Goal: Transaction & Acquisition: Purchase product/service

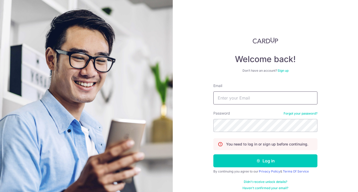
type input "[PERSON_NAME][EMAIL_ADDRESS][DOMAIN_NAME]"
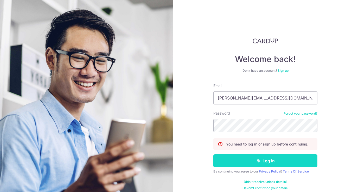
click at [236, 166] on button "Log in" at bounding box center [265, 161] width 104 height 13
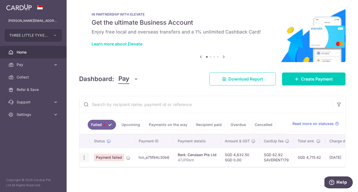
click at [87, 157] on div "Update payment Upload doc" at bounding box center [84, 158] width 10 height 10
click at [86, 157] on icon "button" at bounding box center [83, 157] width 5 height 5
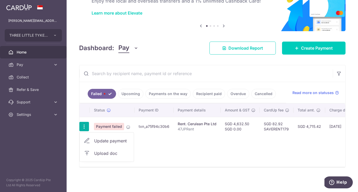
click at [105, 139] on span "Update payment" at bounding box center [111, 141] width 35 height 6
radio input "true"
type input "4,632.50"
type input "0.00"
type input "47JPRent"
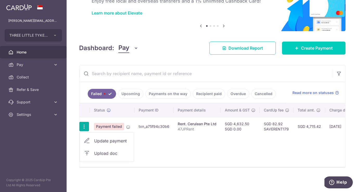
type input "47JPRent"
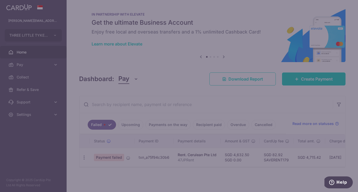
type input "SAVERENT179"
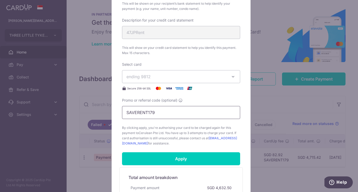
scroll to position [273, 0]
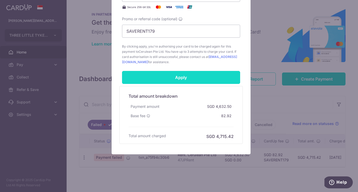
click at [169, 79] on input "Apply" at bounding box center [181, 77] width 118 height 13
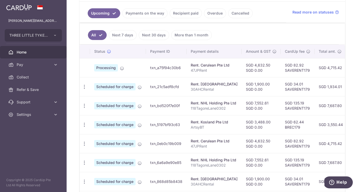
scroll to position [33, 0]
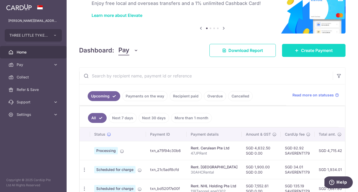
click at [313, 49] on span "Create Payment" at bounding box center [317, 50] width 32 height 6
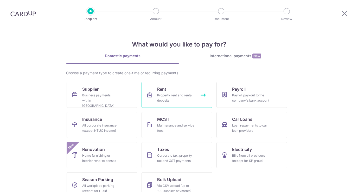
click at [206, 98] on link "Rent Property rent and rental deposits" at bounding box center [177, 95] width 71 height 26
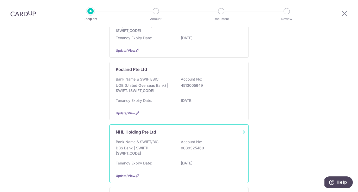
scroll to position [211, 0]
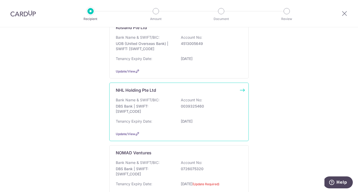
click at [155, 127] on div "Tenancy Expiry Date: 13/05/2026" at bounding box center [179, 123] width 127 height 8
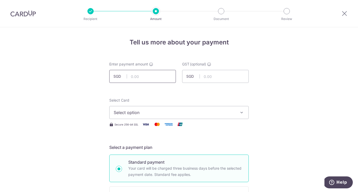
click at [142, 75] on input "text" at bounding box center [142, 76] width 67 height 13
type input "7,552.61"
click at [142, 109] on button "Select option" at bounding box center [179, 112] width 140 height 13
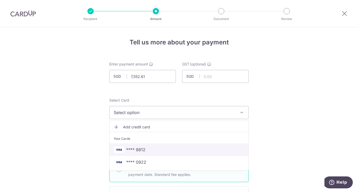
click at [135, 147] on span "**** 9812" at bounding box center [135, 150] width 19 height 6
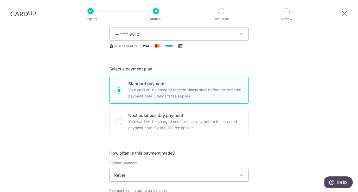
scroll to position [121, 0]
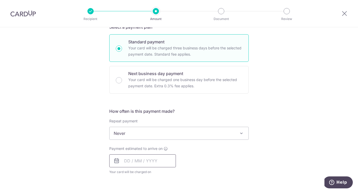
click at [140, 162] on input "text" at bounding box center [142, 161] width 67 height 13
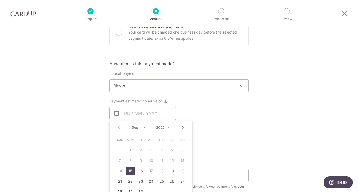
click at [128, 171] on link "15" at bounding box center [130, 171] width 8 height 8
type input "[DATE]"
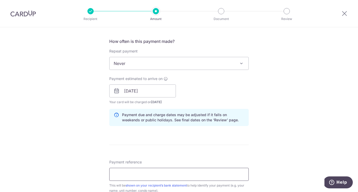
scroll to position [199, 0]
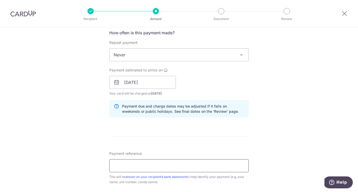
click at [144, 164] on input "Payment reference" at bounding box center [179, 166] width 140 height 13
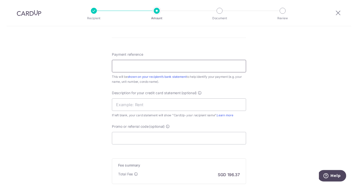
scroll to position [298, 0]
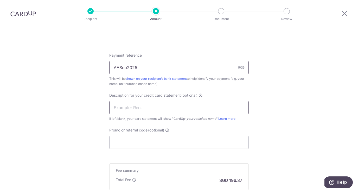
type input "AASep2025"
click at [132, 105] on input "text" at bounding box center [179, 107] width 140 height 13
paste input "NHL2508023"
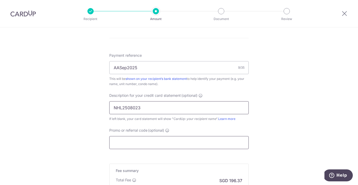
type input "NHL2508023"
click at [126, 143] on input "Promo or referral code (optional)" at bounding box center [179, 142] width 140 height 13
paste input "SAVERENT179"
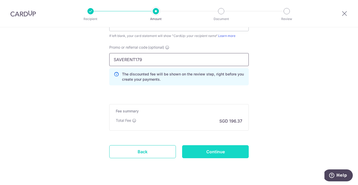
scroll to position [386, 0]
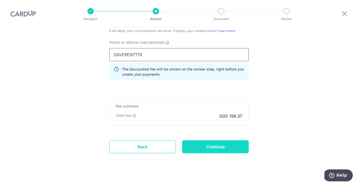
type input "SAVERENT179"
click at [217, 143] on input "Continue" at bounding box center [215, 146] width 67 height 13
type input "Create Schedule"
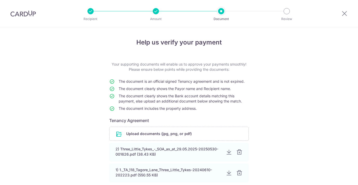
scroll to position [50, 0]
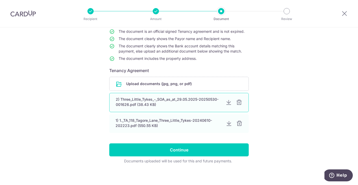
click at [237, 102] on div at bounding box center [239, 102] width 6 height 6
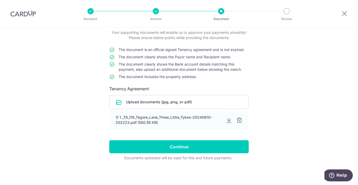
scroll to position [32, 0]
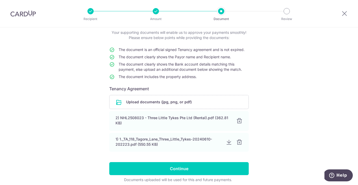
click at [156, 165] on input "Continue" at bounding box center [179, 168] width 140 height 13
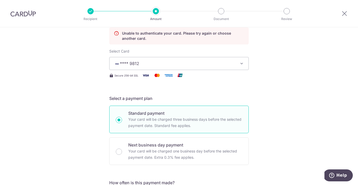
scroll to position [33, 0]
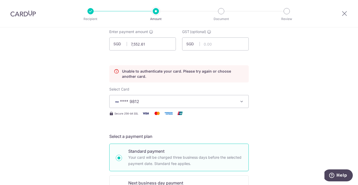
click at [168, 98] on button "**** 9812" at bounding box center [179, 101] width 140 height 13
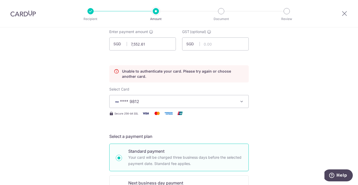
click at [138, 101] on span "**** 9812" at bounding box center [174, 101] width 121 height 6
